Goal: Check status: Check status

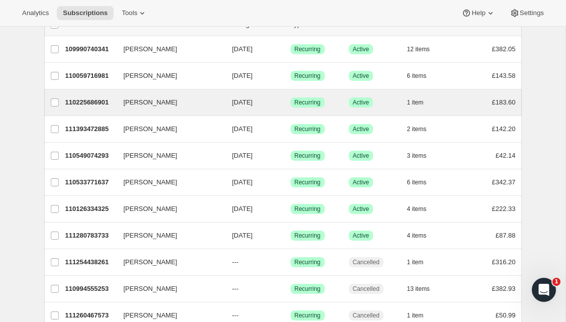
scroll to position [71, 0]
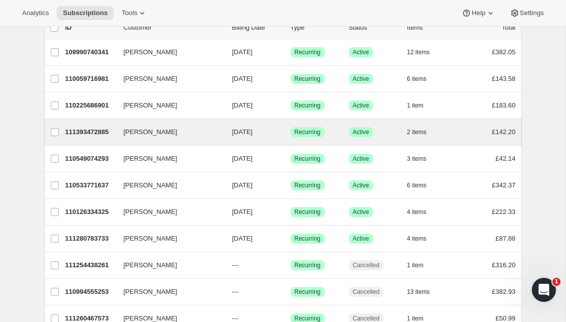
click at [103, 139] on div "[PERSON_NAME] 111393472885 [PERSON_NAME] [DATE] Success Recurring Success Activ…" at bounding box center [283, 132] width 478 height 26
click at [89, 130] on p "111393472885" at bounding box center [90, 132] width 50 height 10
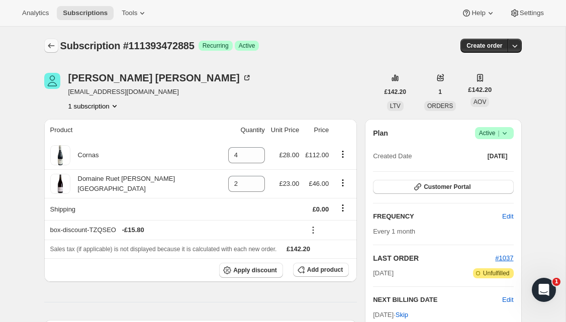
click at [51, 48] on icon "Subscriptions" at bounding box center [51, 46] width 10 height 10
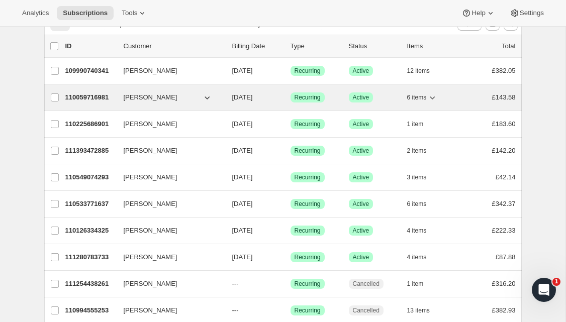
scroll to position [56, 0]
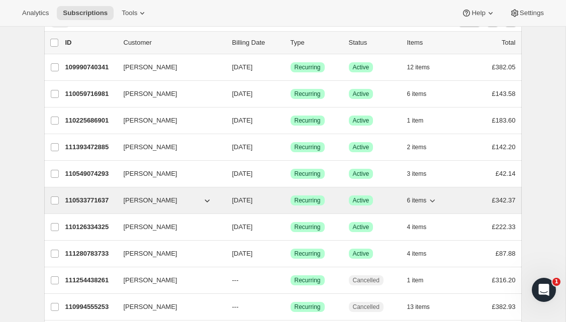
click at [92, 202] on p "110533771637" at bounding box center [90, 201] width 50 height 10
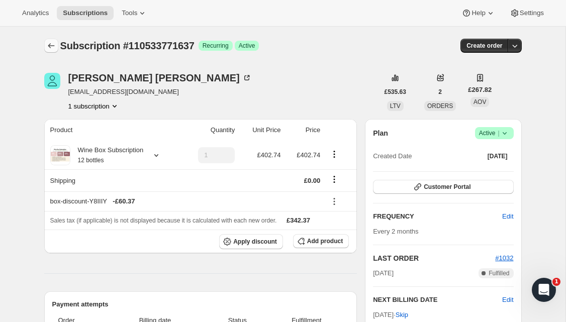
click at [52, 42] on icon "Subscriptions" at bounding box center [51, 46] width 10 height 10
